Goal: Transaction & Acquisition: Download file/media

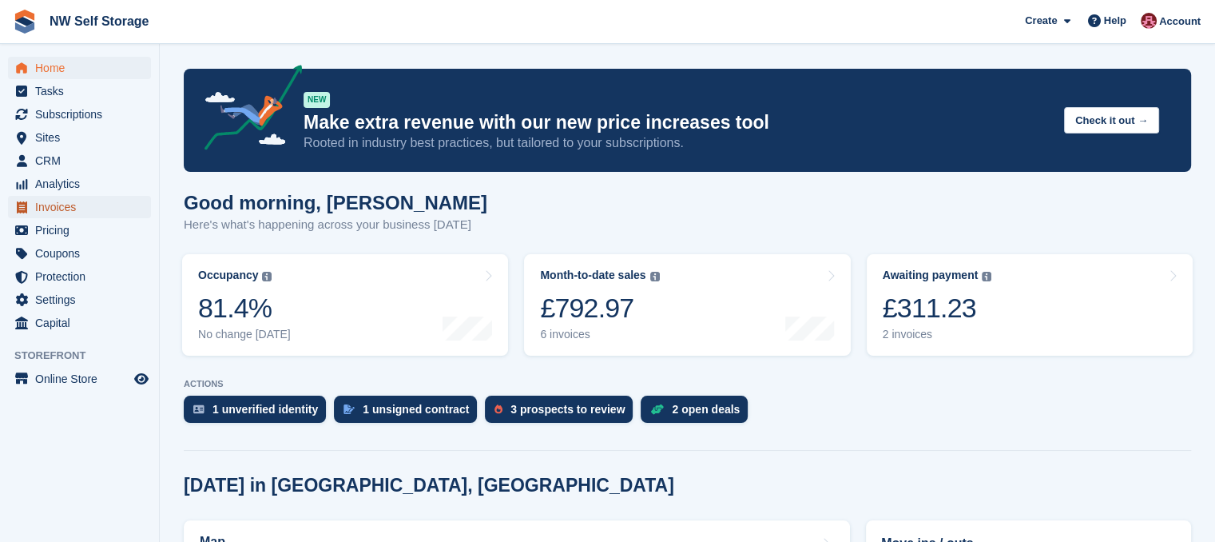
click at [70, 202] on span "Invoices" at bounding box center [83, 207] width 96 height 22
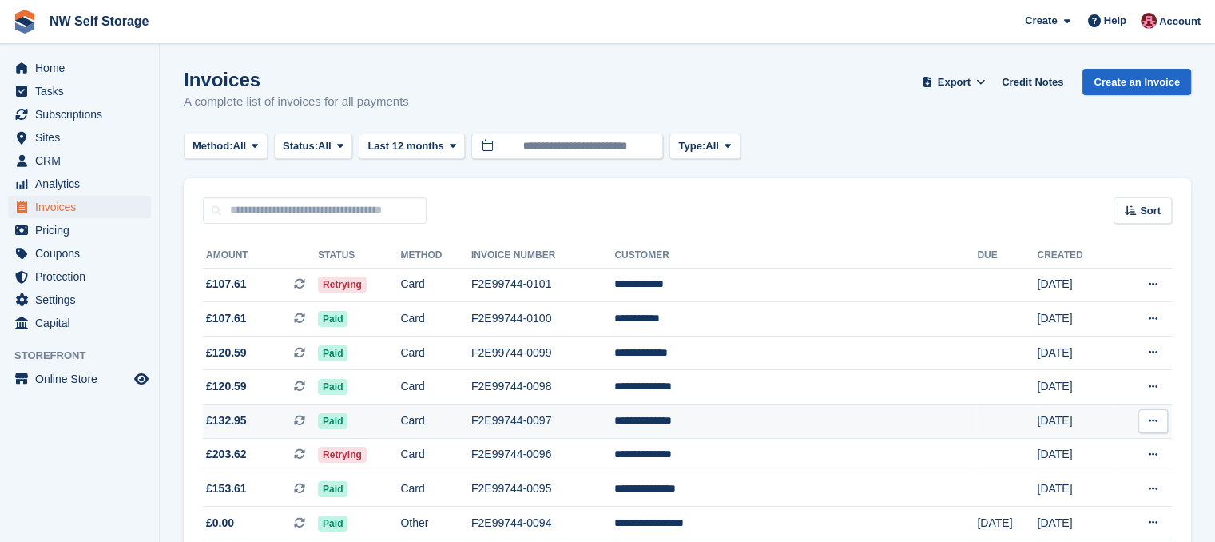
click at [1156, 423] on icon at bounding box center [1153, 421] width 9 height 10
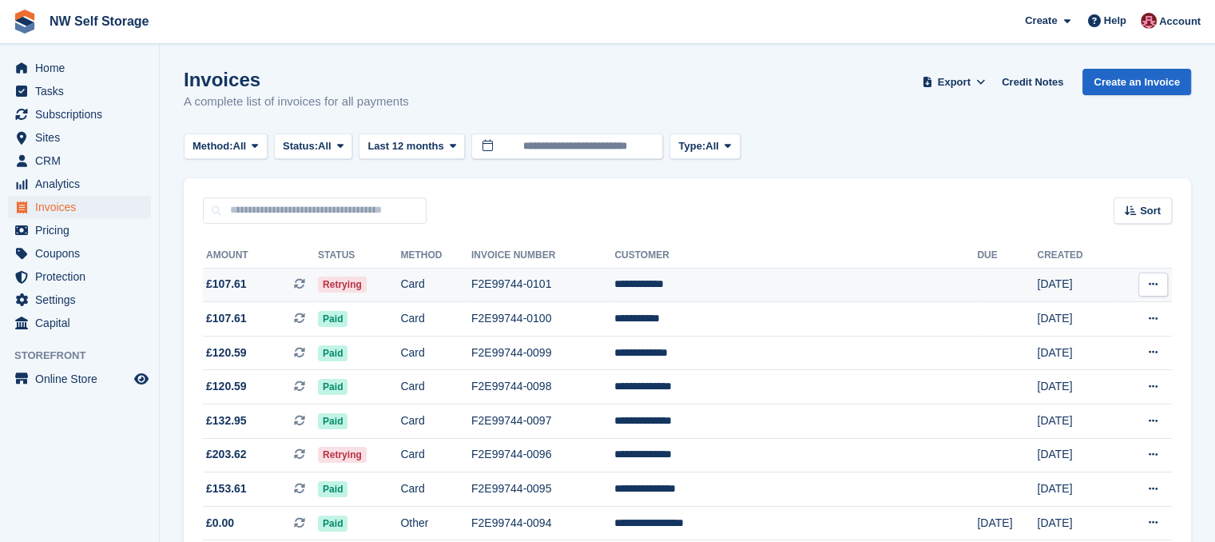
scroll to position [80, 0]
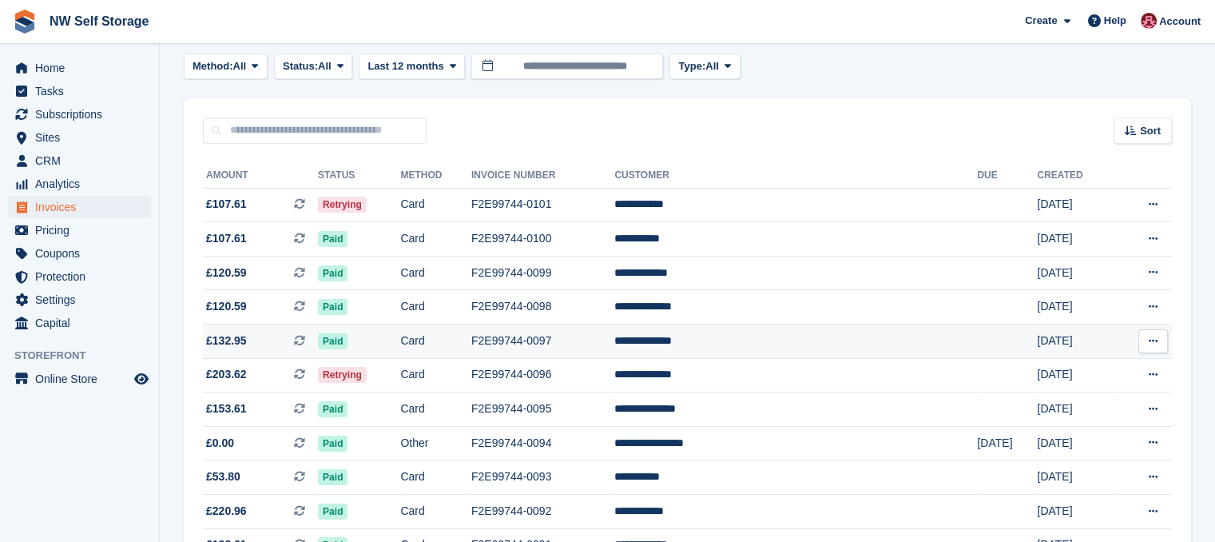
click at [1157, 343] on icon at bounding box center [1153, 341] width 9 height 10
click at [1064, 375] on p "Download PDF" at bounding box center [1091, 372] width 139 height 21
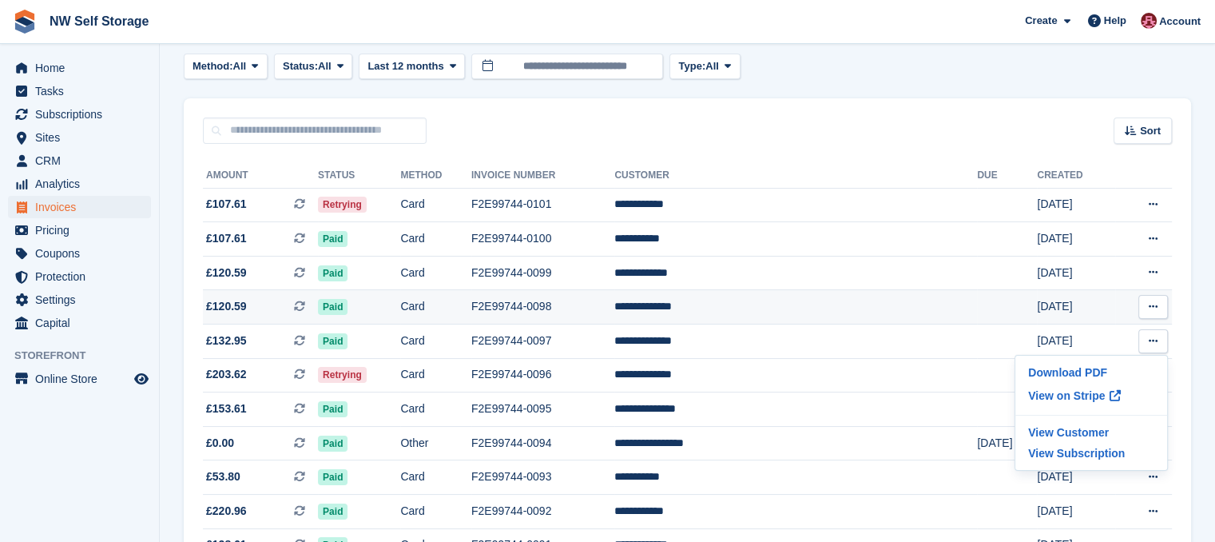
click at [1155, 306] on icon at bounding box center [1153, 306] width 9 height 10
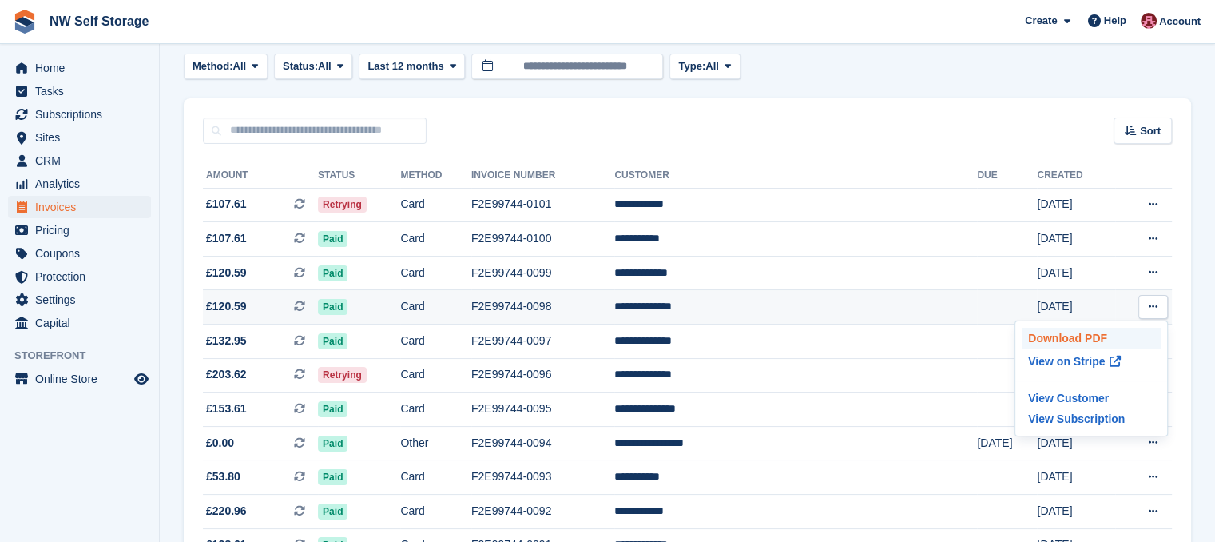
click at [1085, 340] on p "Download PDF" at bounding box center [1091, 338] width 139 height 21
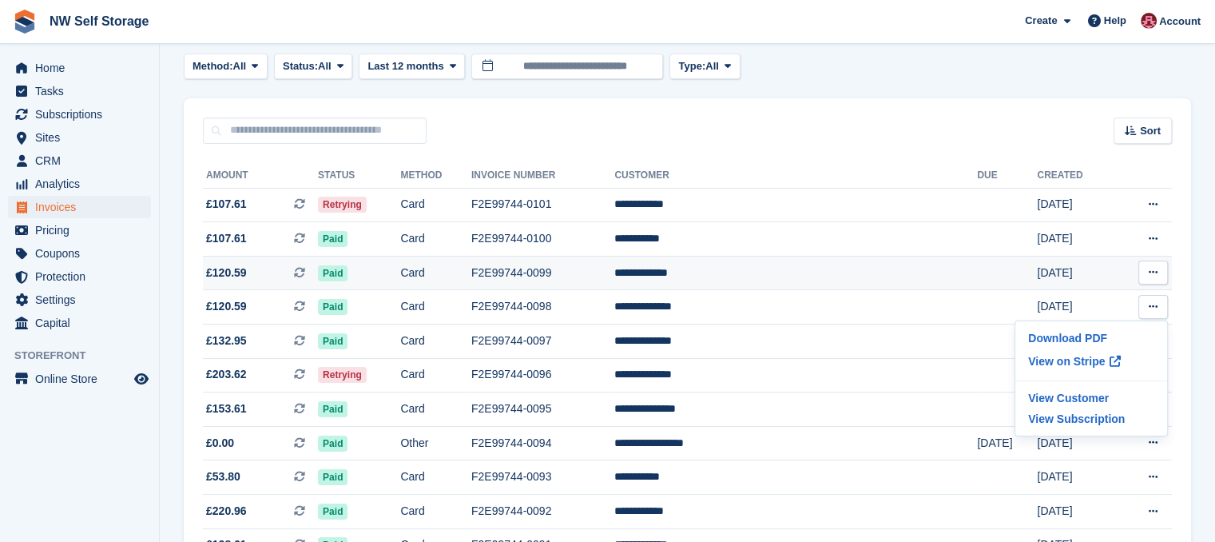
click at [1156, 270] on icon at bounding box center [1153, 272] width 9 height 10
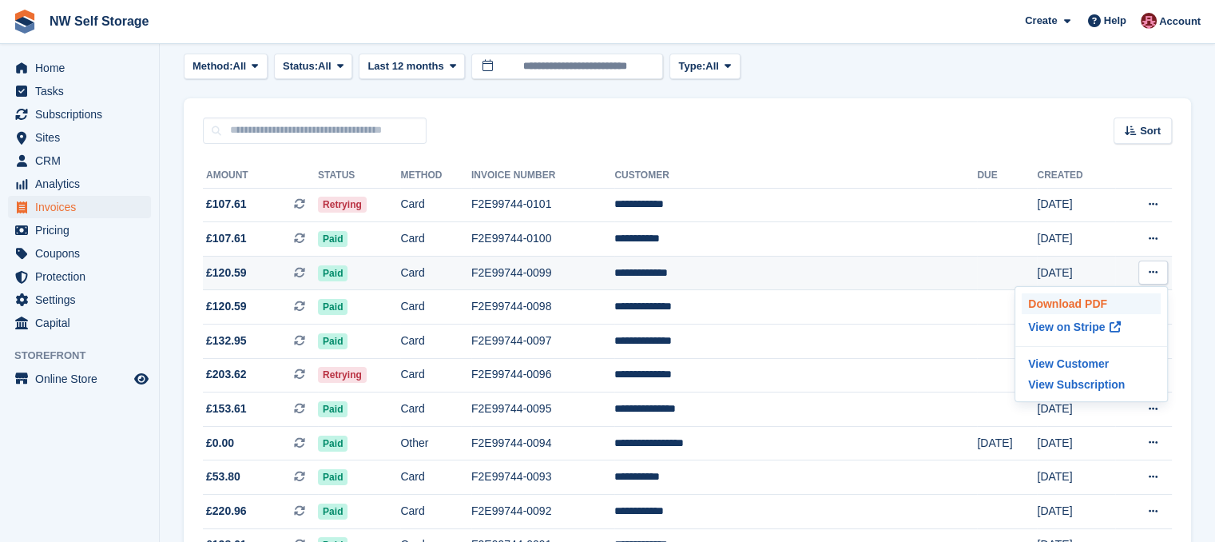
click at [1104, 300] on p "Download PDF" at bounding box center [1091, 303] width 139 height 21
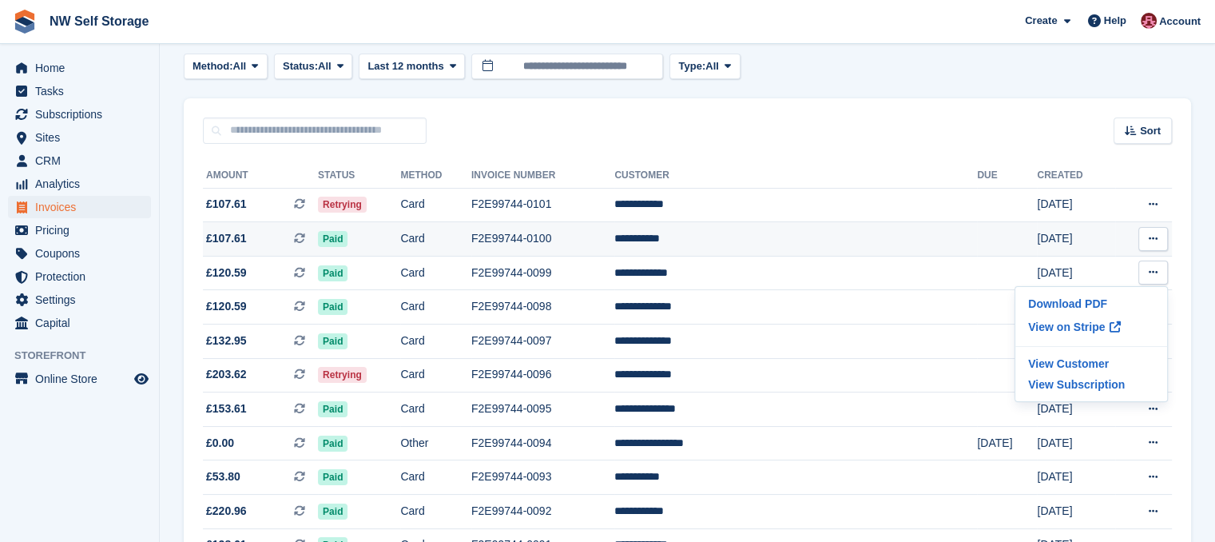
click at [1157, 240] on icon at bounding box center [1153, 238] width 9 height 10
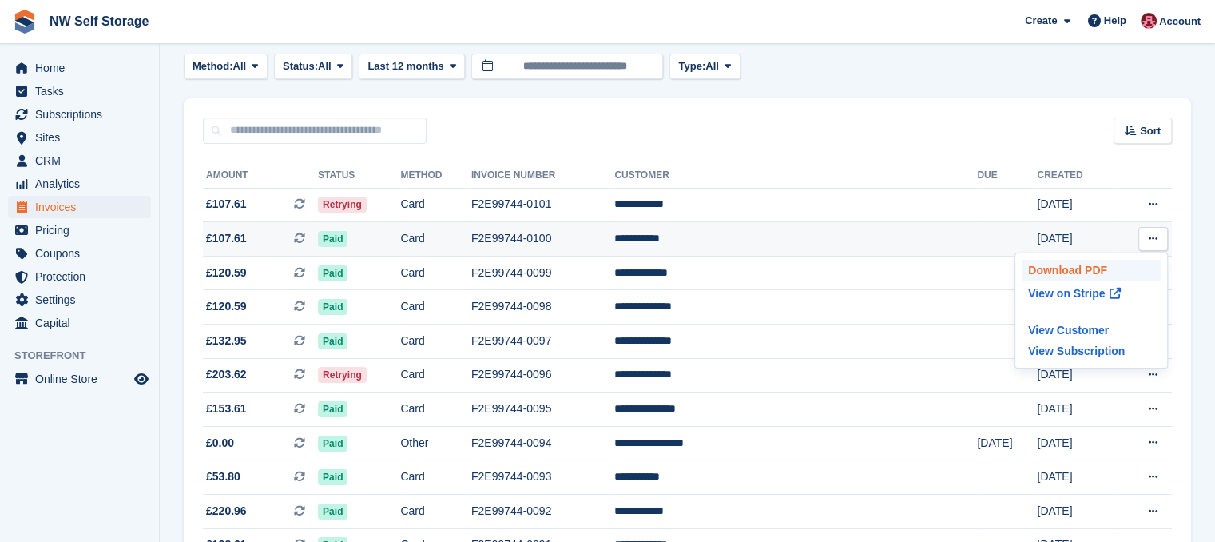
click at [1072, 273] on p "Download PDF" at bounding box center [1091, 270] width 139 height 21
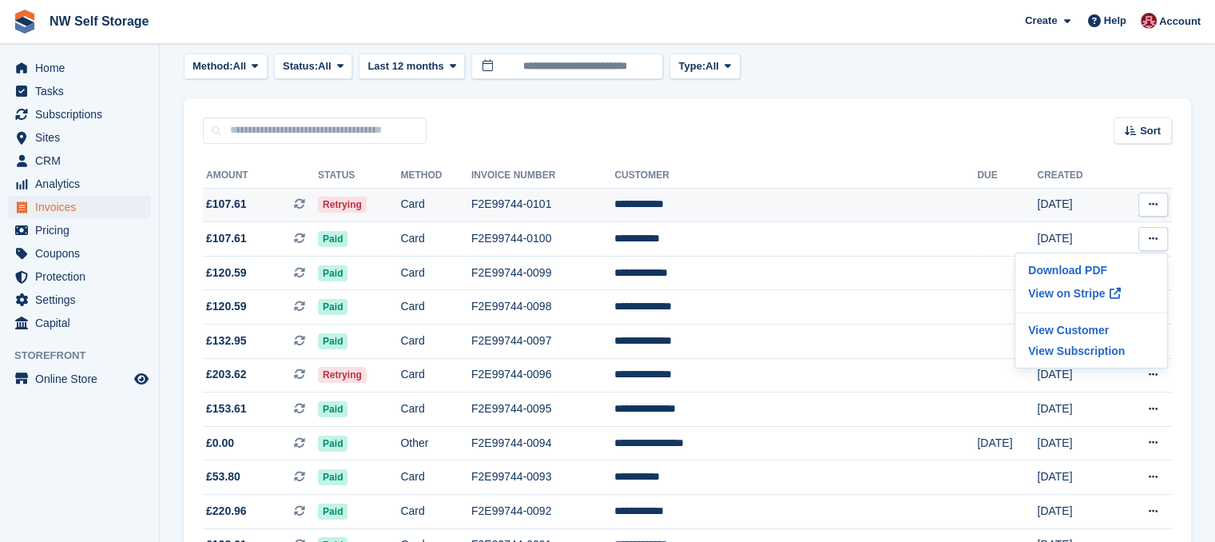
click at [1160, 199] on button at bounding box center [1154, 205] width 30 height 24
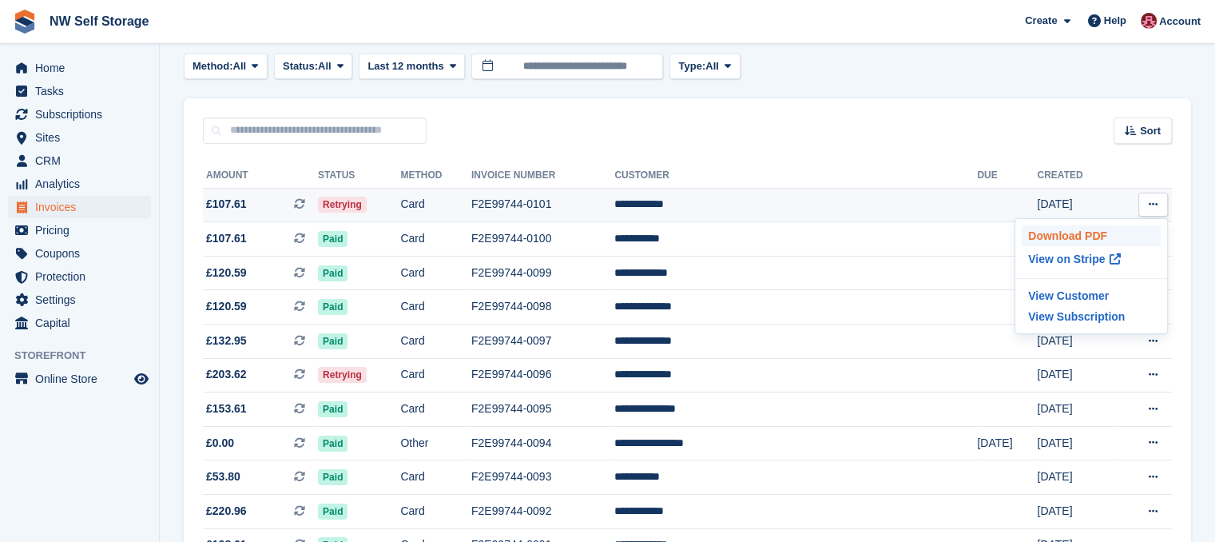
click at [1077, 233] on p "Download PDF" at bounding box center [1091, 235] width 139 height 21
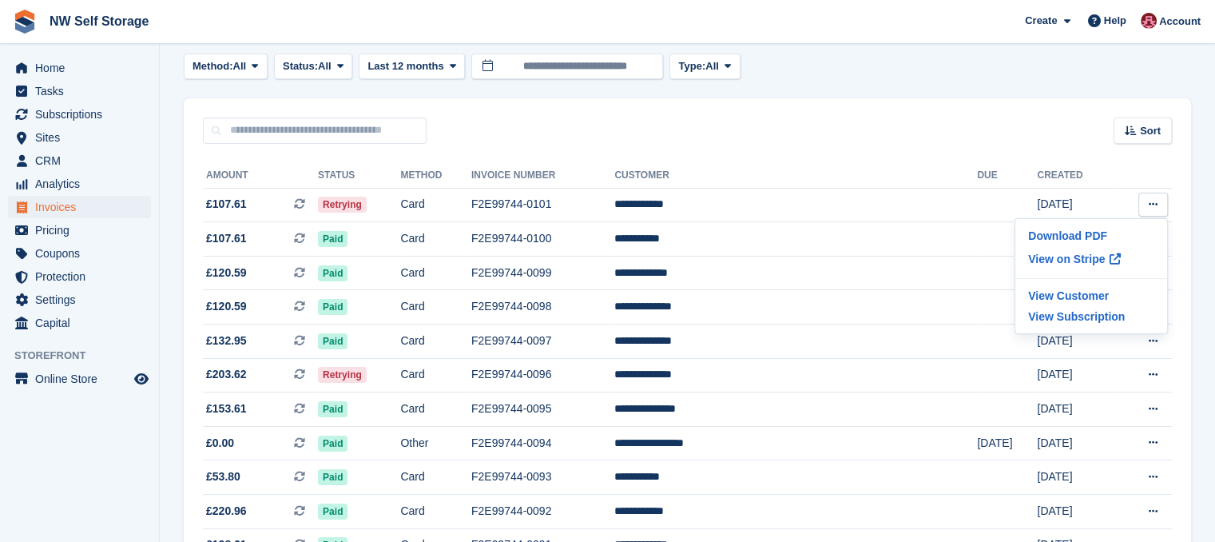
click at [851, 119] on div "Sort Sort by Date created Created (oldest first) Created (newest first)" at bounding box center [688, 121] width 1008 height 46
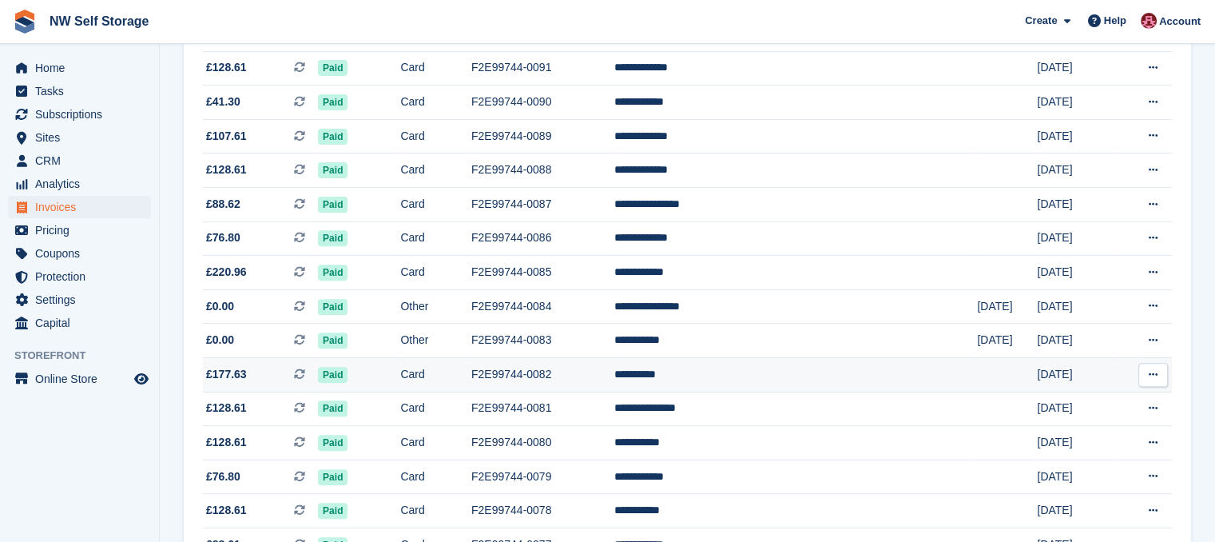
scroll to position [559, 0]
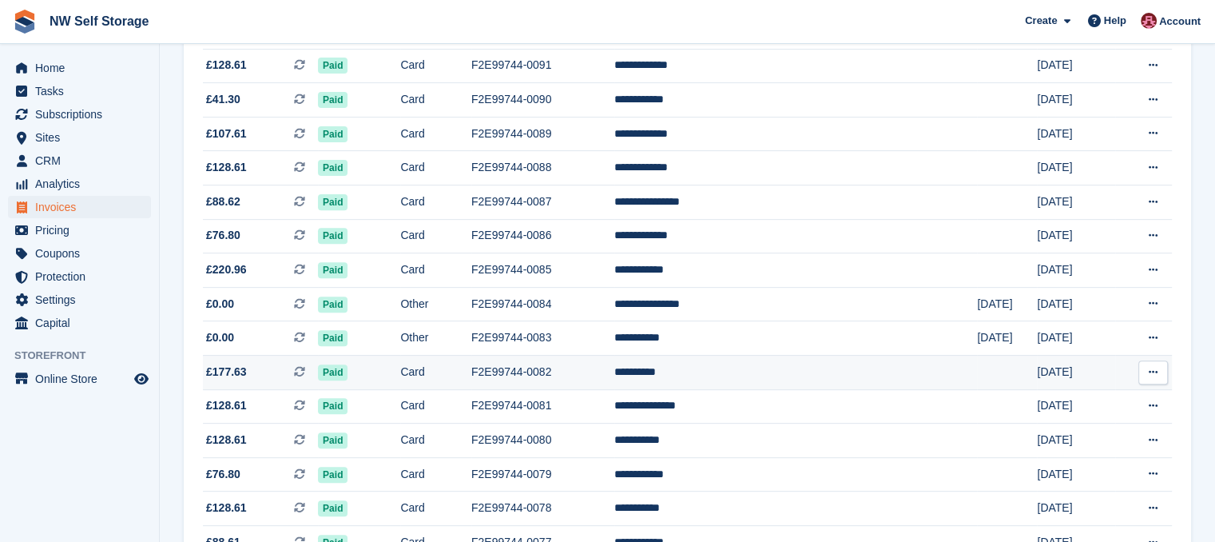
click at [746, 378] on td "**********" at bounding box center [796, 372] width 363 height 34
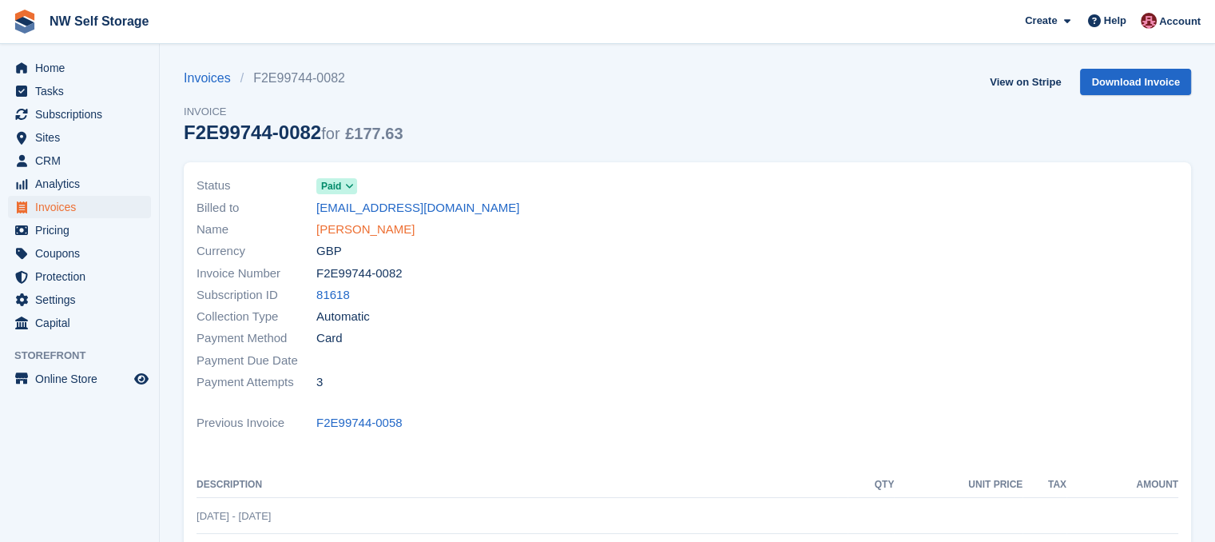
click at [347, 229] on link "Scott love" at bounding box center [365, 230] width 98 height 18
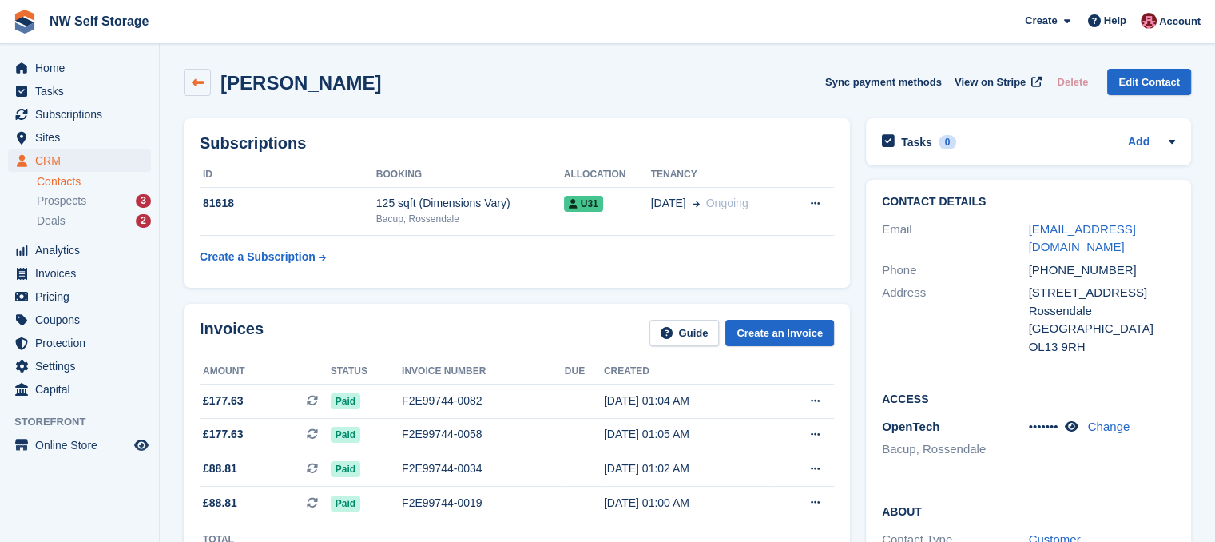
click at [193, 84] on icon at bounding box center [198, 83] width 12 height 12
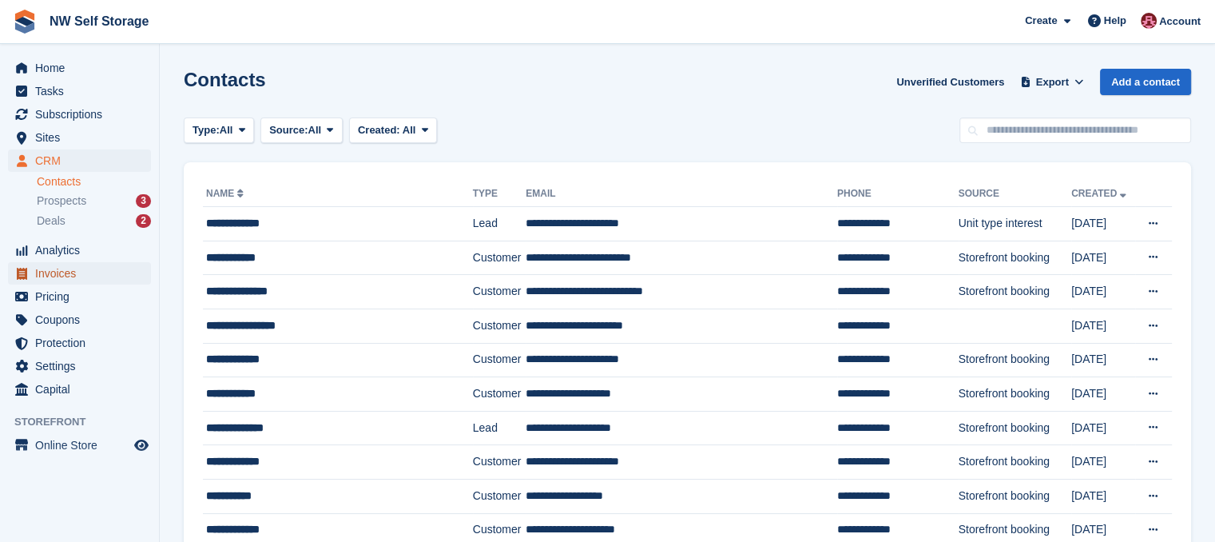
click at [84, 280] on span "Invoices" at bounding box center [83, 273] width 96 height 22
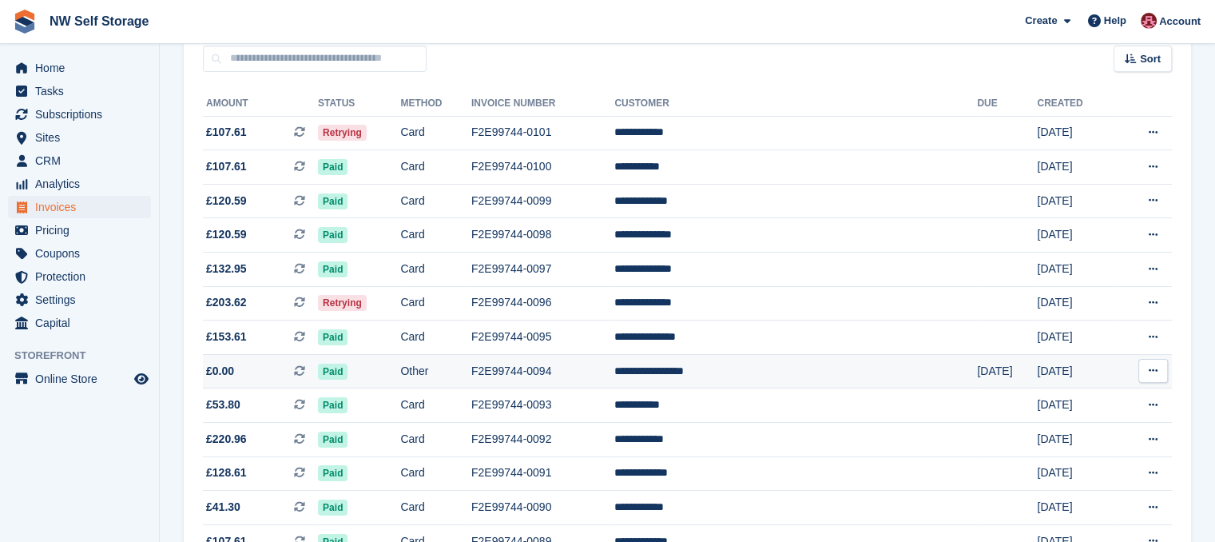
scroll to position [160, 0]
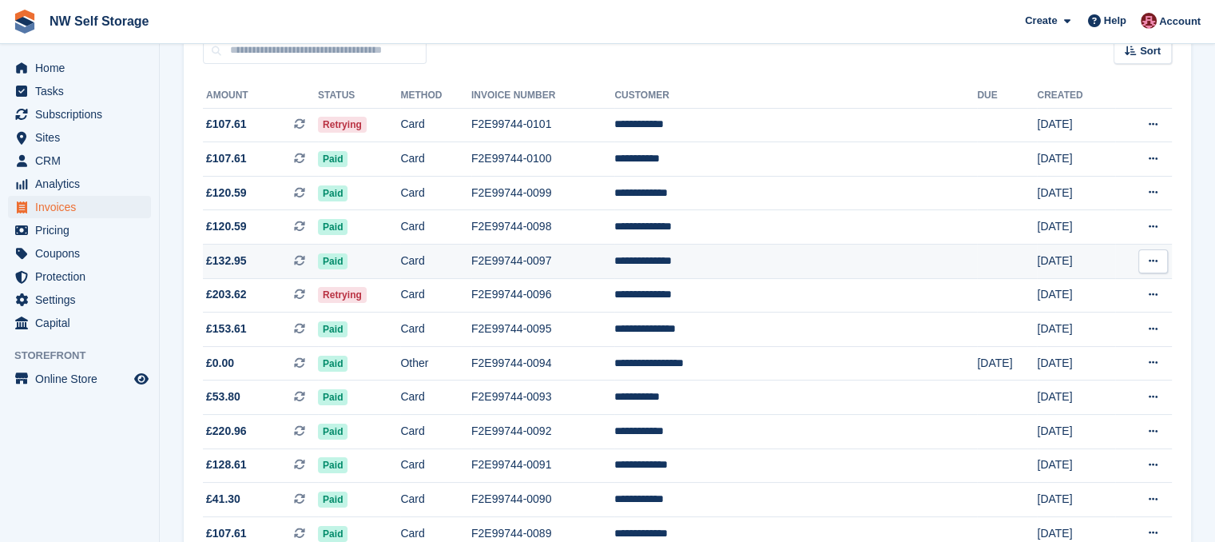
click at [393, 265] on td "Paid" at bounding box center [359, 262] width 82 height 34
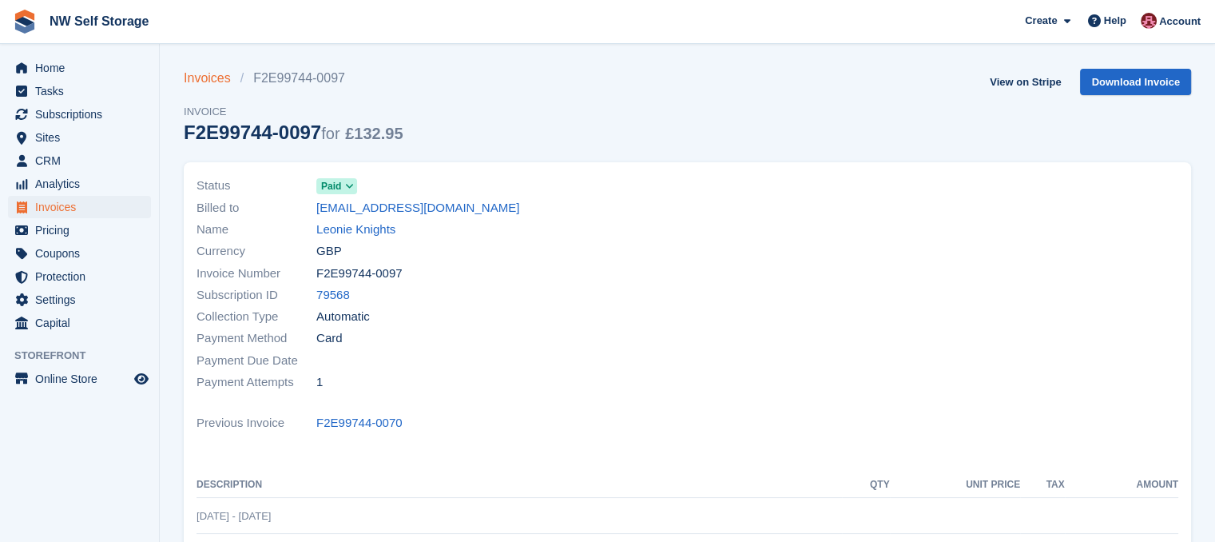
click at [185, 78] on link "Invoices" at bounding box center [212, 78] width 57 height 19
